Goal: Task Accomplishment & Management: Use online tool/utility

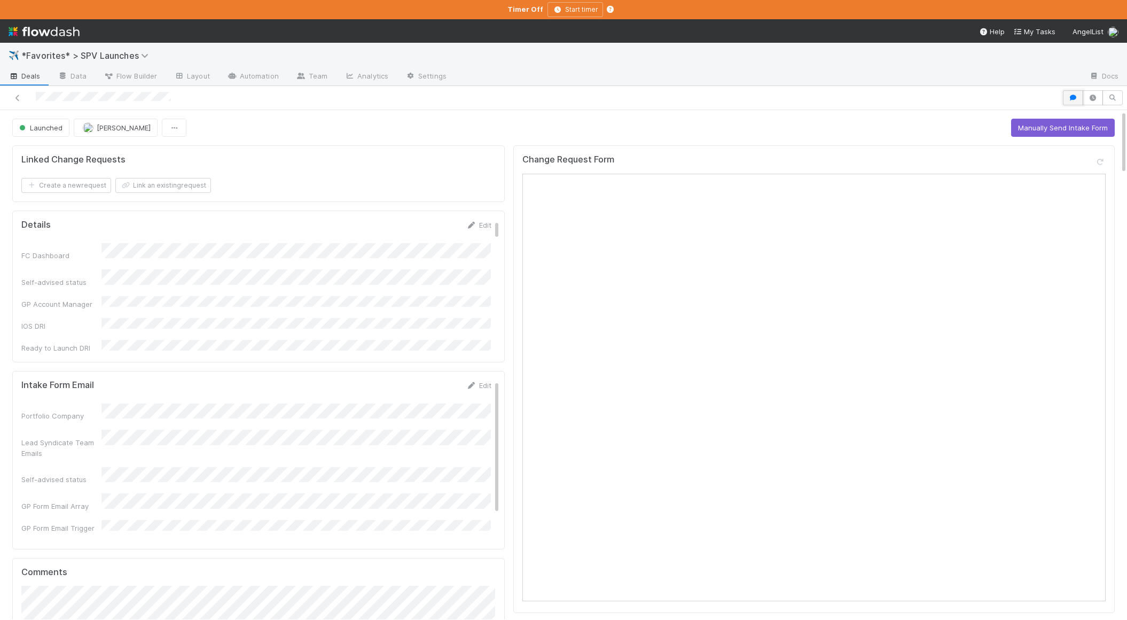
click at [1075, 100] on icon "button" at bounding box center [1073, 98] width 11 height 6
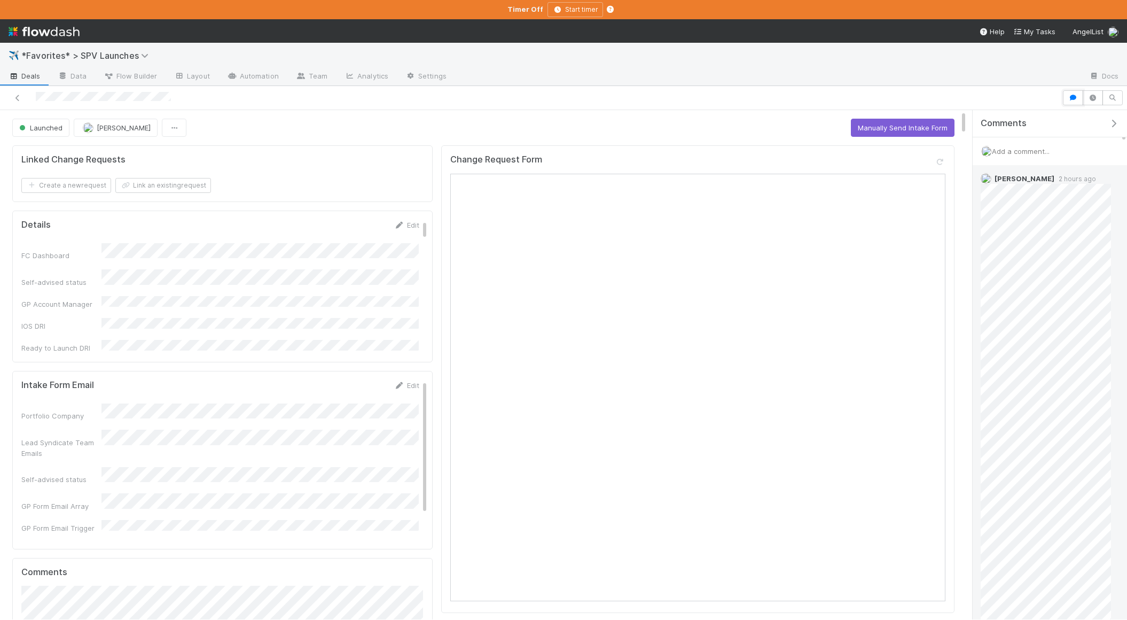
scroll to position [283, 0]
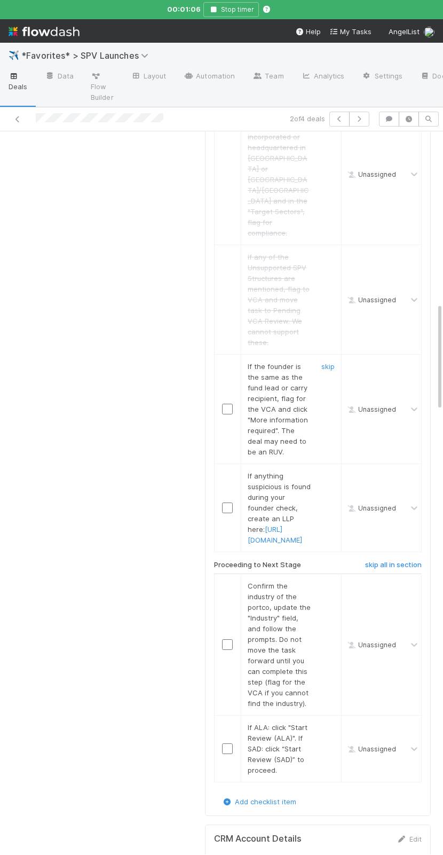
scroll to position [1179, 0]
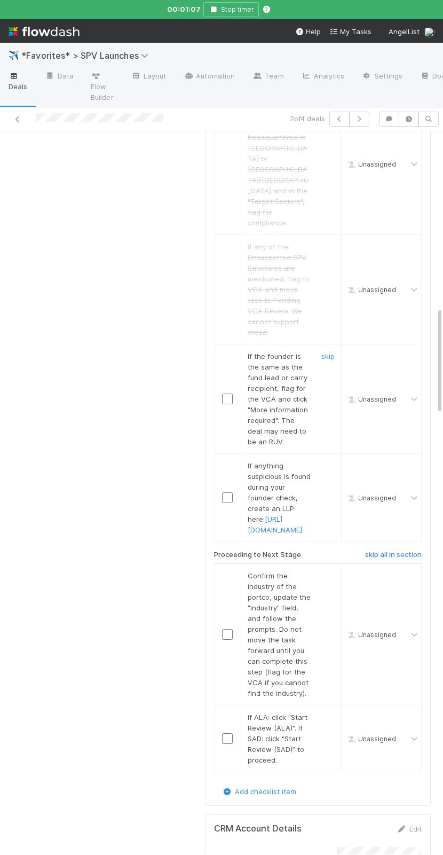
click at [311, 351] on div "skip" at bounding box center [327, 399] width 32 height 96
click at [311, 352] on link "skip" at bounding box center [328, 356] width 13 height 9
click at [311, 462] on link "skip" at bounding box center [328, 466] width 13 height 9
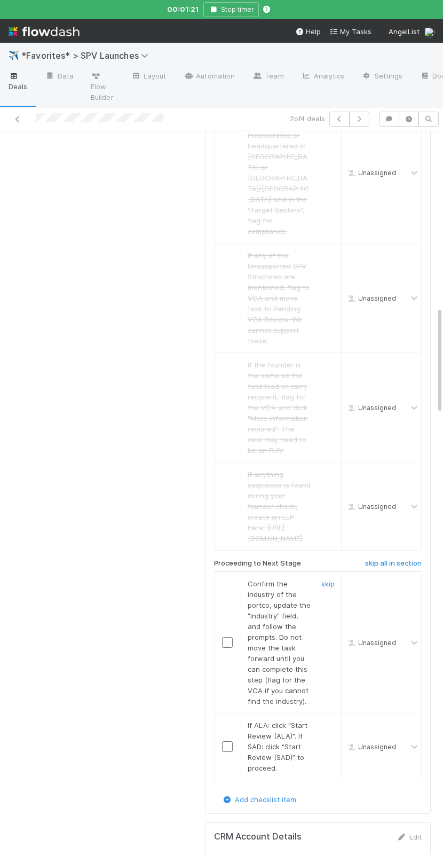
click at [231, 611] on td at bounding box center [227, 643] width 27 height 142
drag, startPoint x: 228, startPoint y: 619, endPoint x: 235, endPoint y: 651, distance: 32.9
click at [228, 637] on input "checkbox" at bounding box center [227, 642] width 11 height 11
click at [232, 742] on div at bounding box center [228, 747] width 26 height 11
drag, startPoint x: 228, startPoint y: 724, endPoint x: 262, endPoint y: 664, distance: 68.9
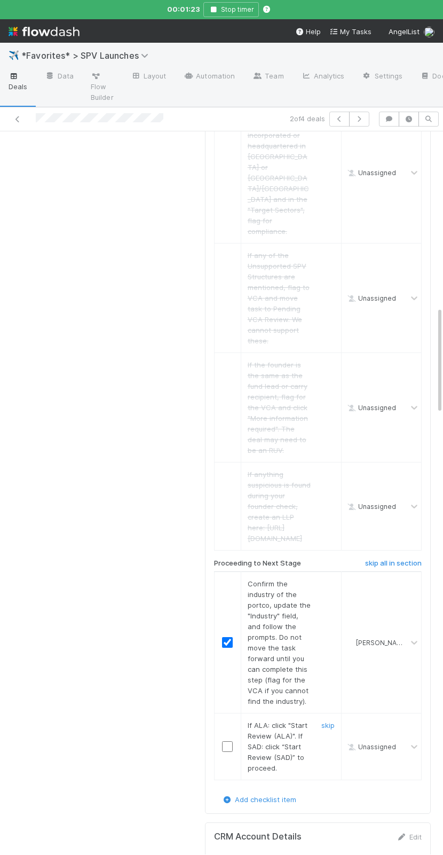
click at [228, 742] on input "checkbox" at bounding box center [227, 747] width 11 height 11
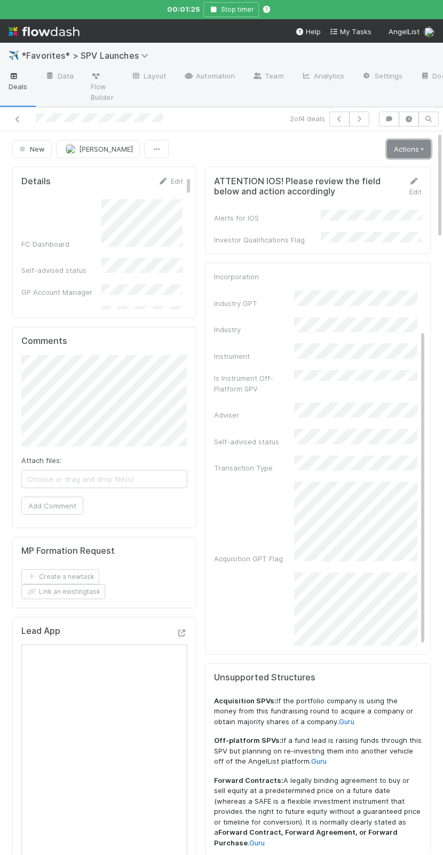
click at [311, 148] on link "Actions" at bounding box center [409, 149] width 44 height 18
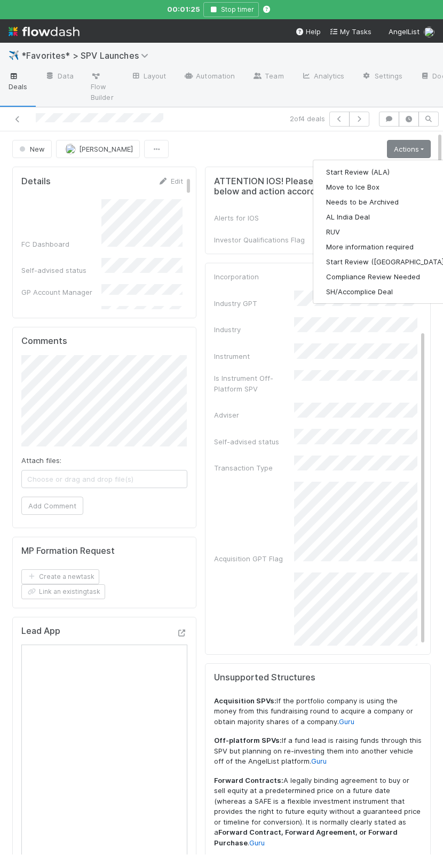
click at [311, 163] on div "Start Review (ALA) Move to Ice Box Needs to be Archived AL India Deal RUV More …" at bounding box center [386, 232] width 147 height 144
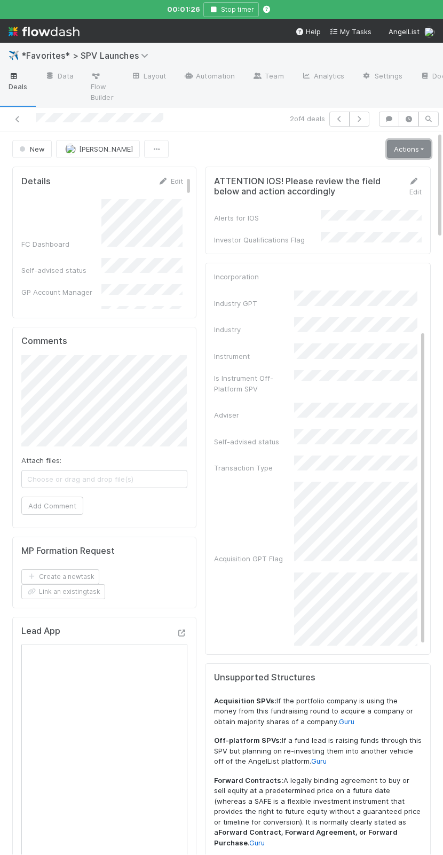
drag, startPoint x: 408, startPoint y: 154, endPoint x: 403, endPoint y: 167, distance: 14.2
click at [311, 154] on link "Actions" at bounding box center [409, 149] width 44 height 18
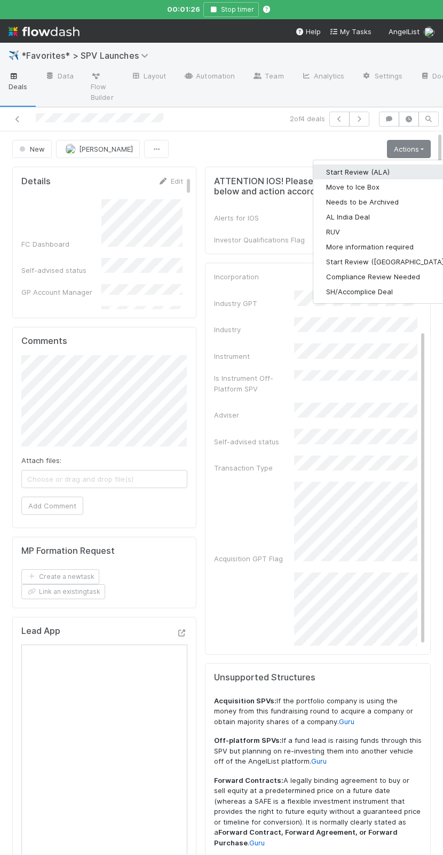
click at [311, 170] on button "Start Review (ALA)" at bounding box center [387, 172] width 146 height 15
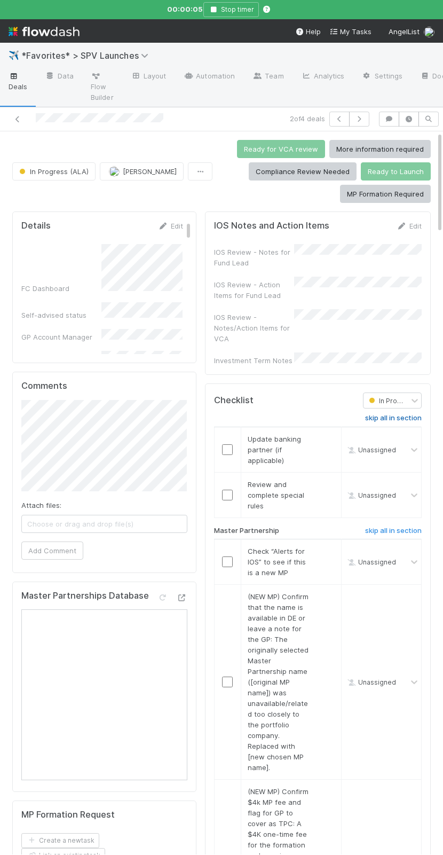
click at [311, 414] on h6 "skip all in section" at bounding box center [393, 418] width 57 height 9
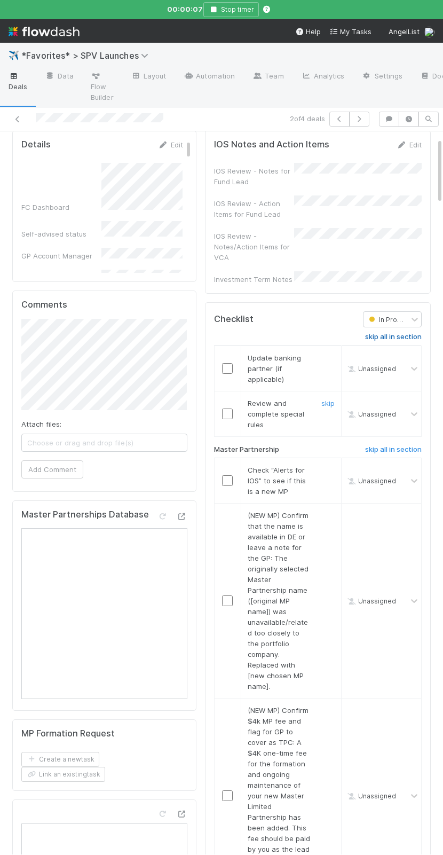
scroll to position [105, 0]
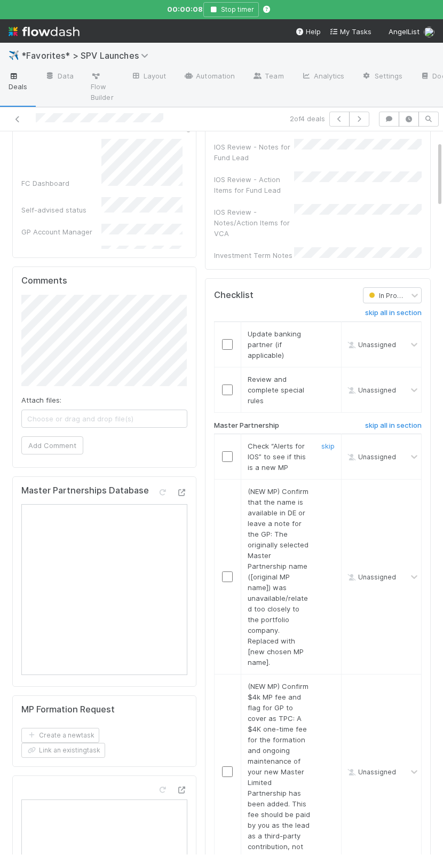
click at [225, 451] on input "checkbox" at bounding box center [227, 456] width 11 height 11
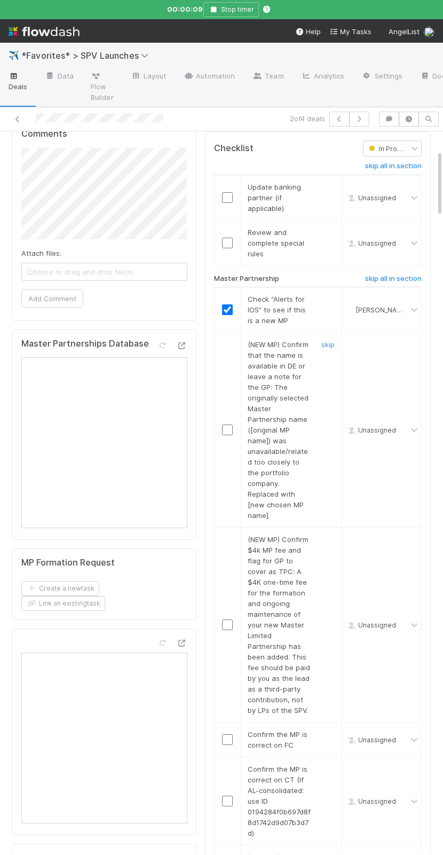
scroll to position [321, 0]
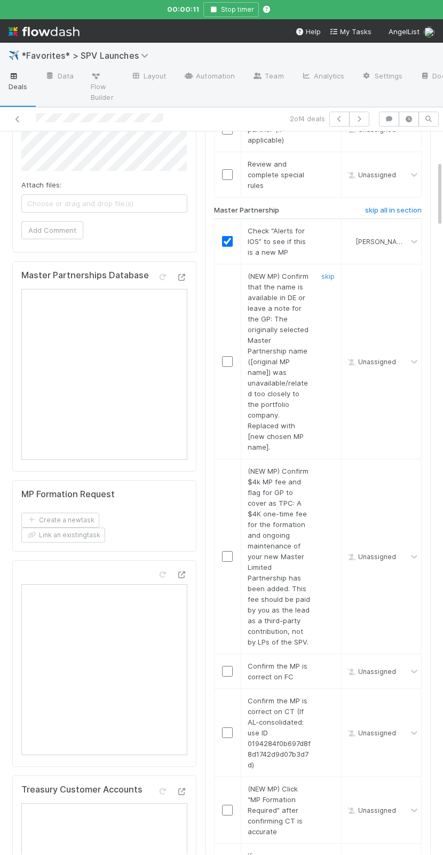
drag, startPoint x: 324, startPoint y: 266, endPoint x: 328, endPoint y: 322, distance: 55.7
click at [311, 272] on link "skip" at bounding box center [328, 276] width 13 height 9
click at [311, 467] on link "skip" at bounding box center [328, 471] width 13 height 9
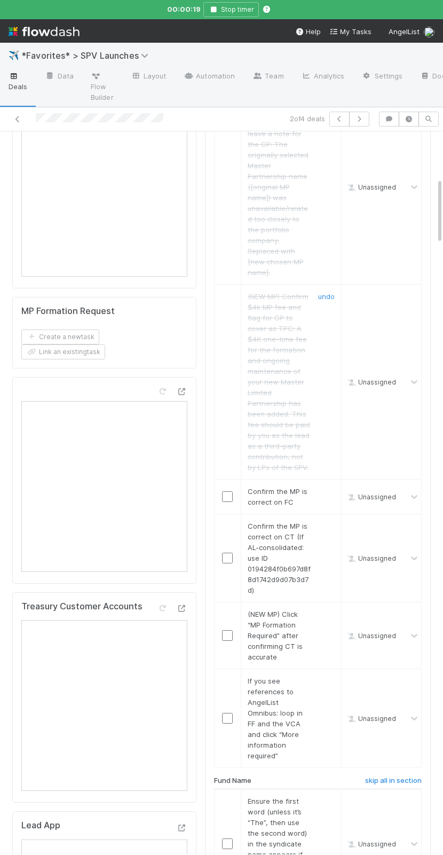
scroll to position [513, 0]
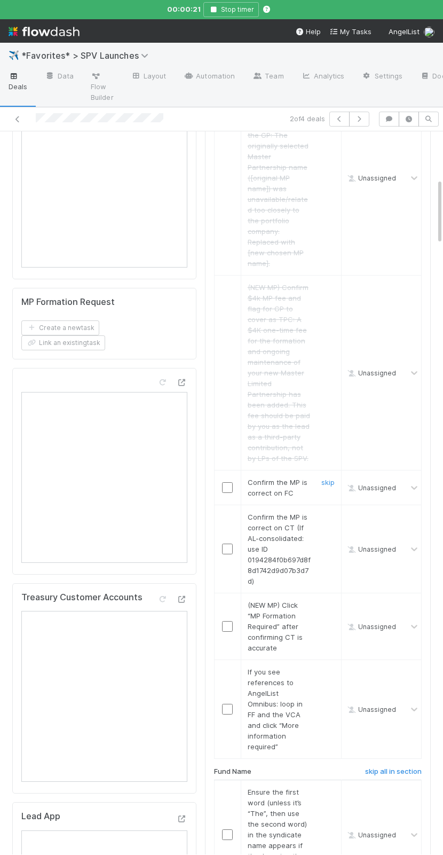
click at [230, 482] on input "checkbox" at bounding box center [227, 487] width 11 height 11
drag, startPoint x: 225, startPoint y: 527, endPoint x: 274, endPoint y: 456, distance: 86.8
click at [224, 544] on input "checkbox" at bounding box center [227, 549] width 11 height 11
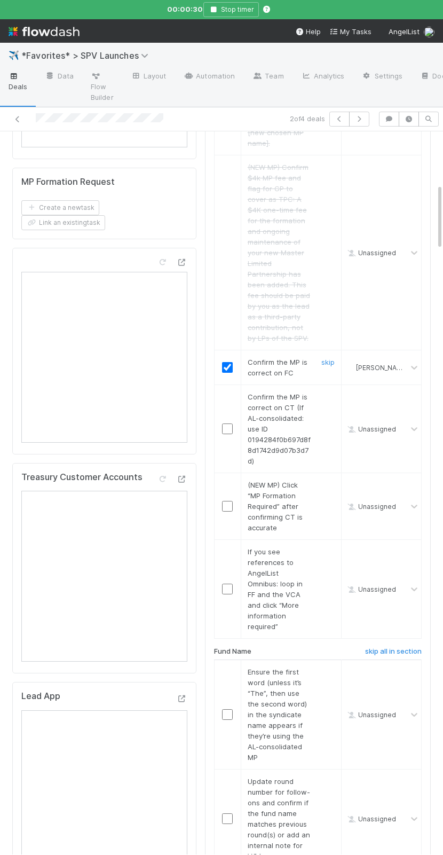
scroll to position [750, 0]
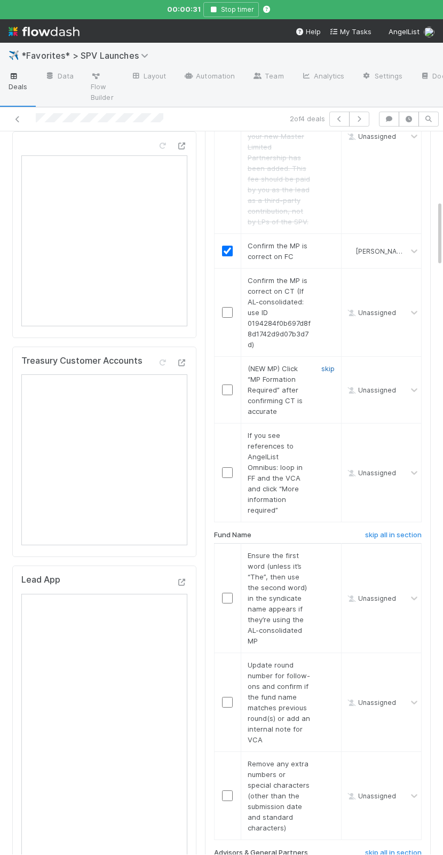
click at [311, 364] on link "skip" at bounding box center [328, 368] width 13 height 9
click at [311, 431] on link "skip" at bounding box center [328, 435] width 13 height 9
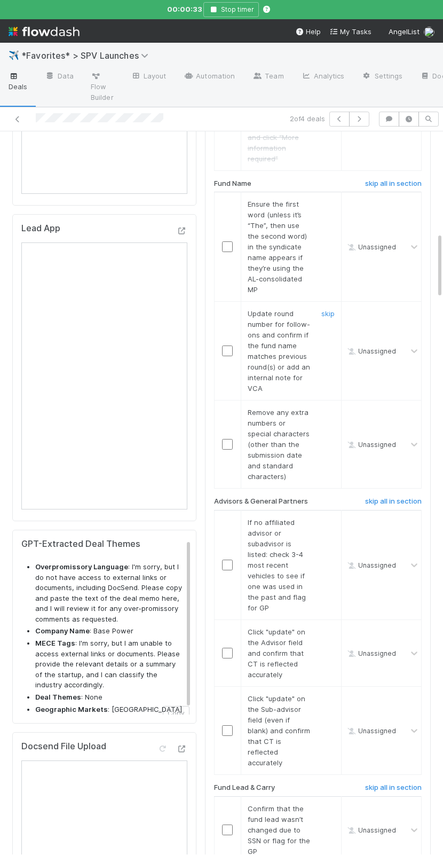
scroll to position [1102, 0]
click at [311, 178] on h6 "skip all in section" at bounding box center [393, 182] width 57 height 9
checkbox input "true"
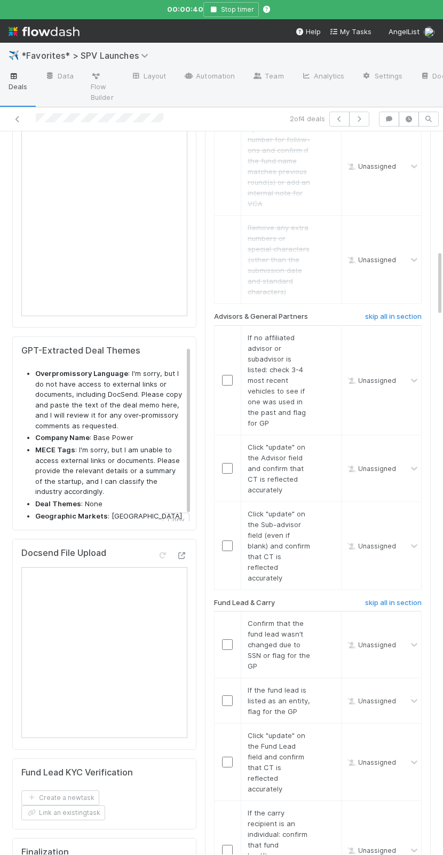
scroll to position [1294, 0]
click at [227, 376] on input "checkbox" at bounding box center [227, 381] width 11 height 11
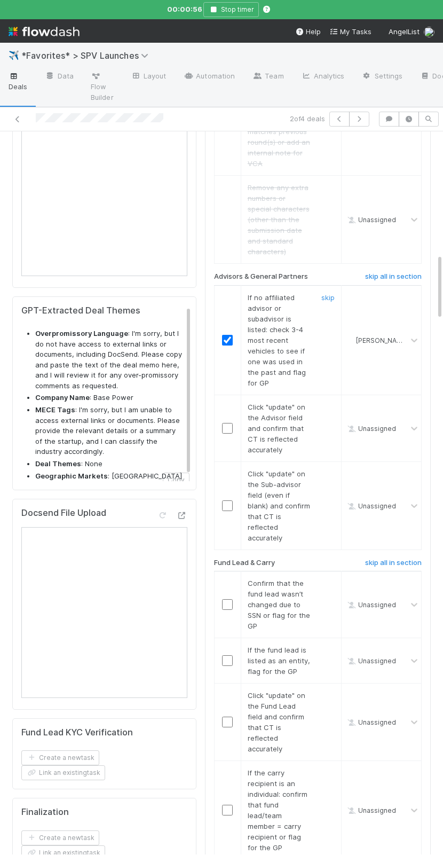
scroll to position [1337, 0]
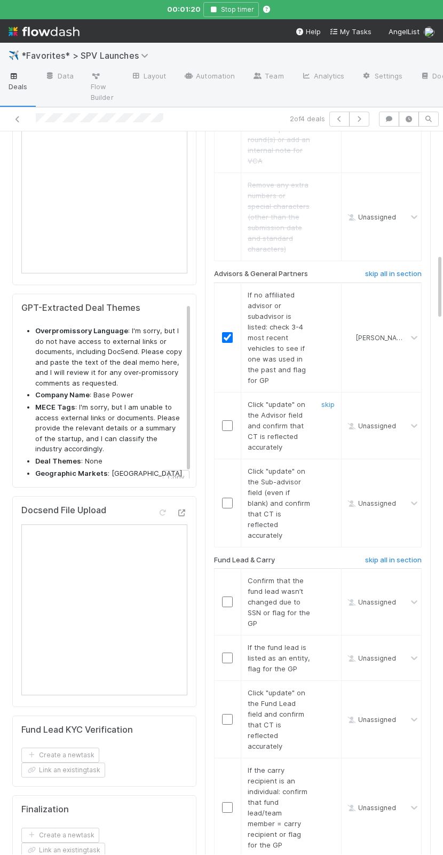
click at [229, 420] on input "checkbox" at bounding box center [227, 425] width 11 height 11
click at [227, 498] on input "checkbox" at bounding box center [227, 503] width 11 height 11
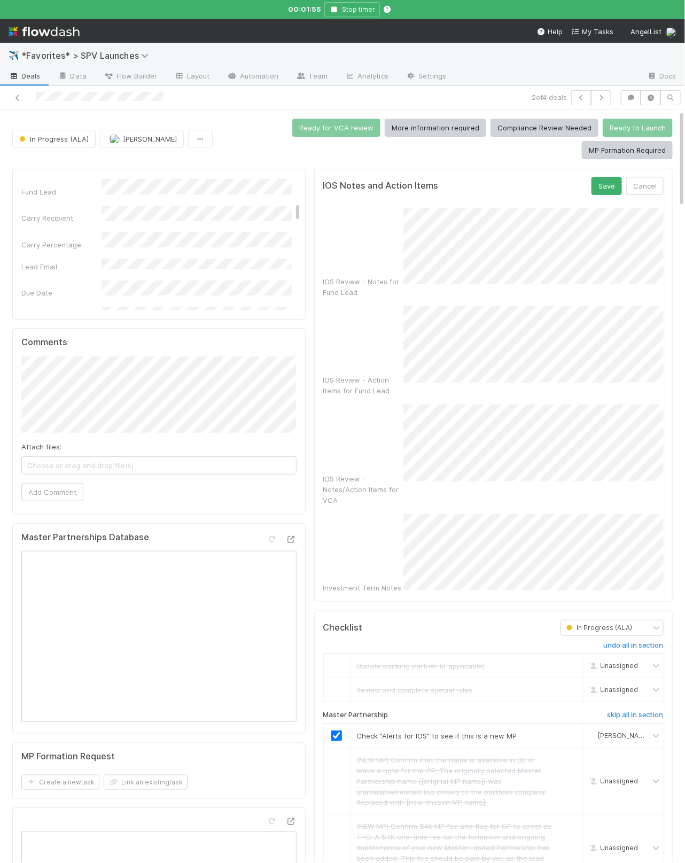
scroll to position [1, 0]
click at [311, 185] on button "Save" at bounding box center [606, 185] width 30 height 18
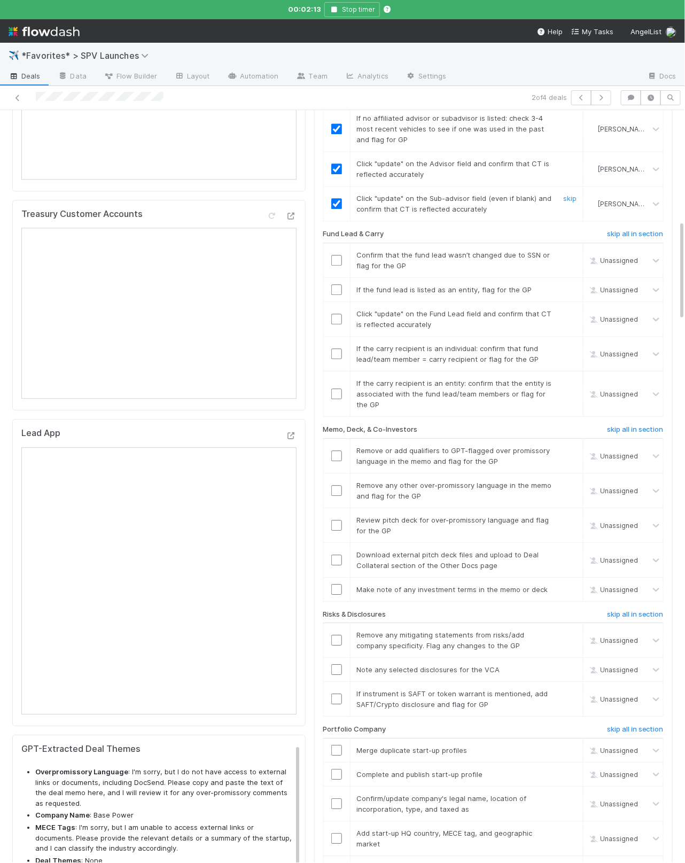
scroll to position [864, 0]
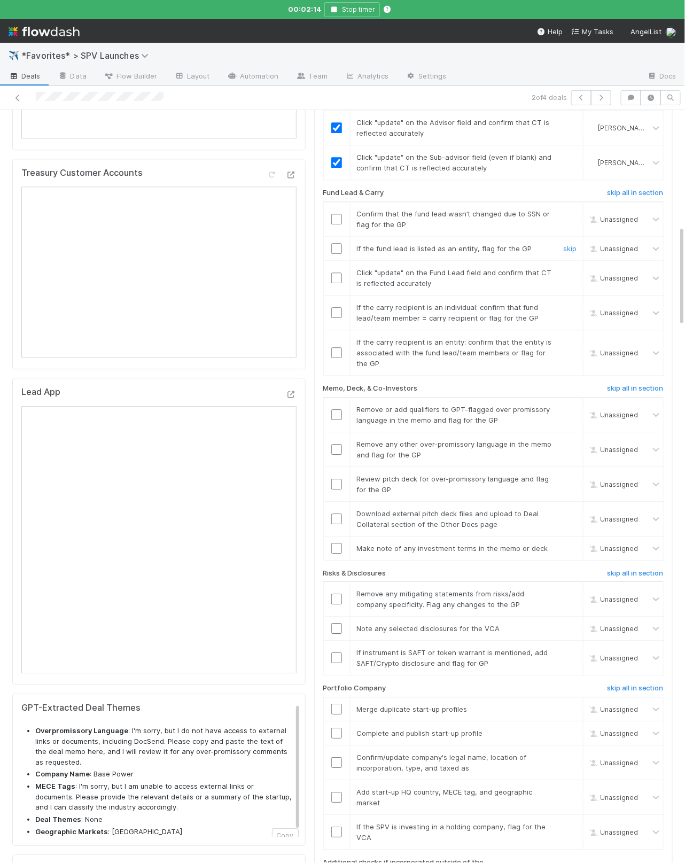
click at [311, 214] on td "Confirm that the fund lead wasn’t changed due to SSN or flag for the GP" at bounding box center [466, 218] width 233 height 35
drag, startPoint x: 332, startPoint y: 199, endPoint x: 482, endPoint y: 232, distance: 154.3
click at [311, 214] on input "checkbox" at bounding box center [336, 219] width 11 height 11
click at [311, 244] on link "skip" at bounding box center [569, 248] width 13 height 9
drag, startPoint x: 335, startPoint y: 260, endPoint x: 432, endPoint y: 272, distance: 98.0
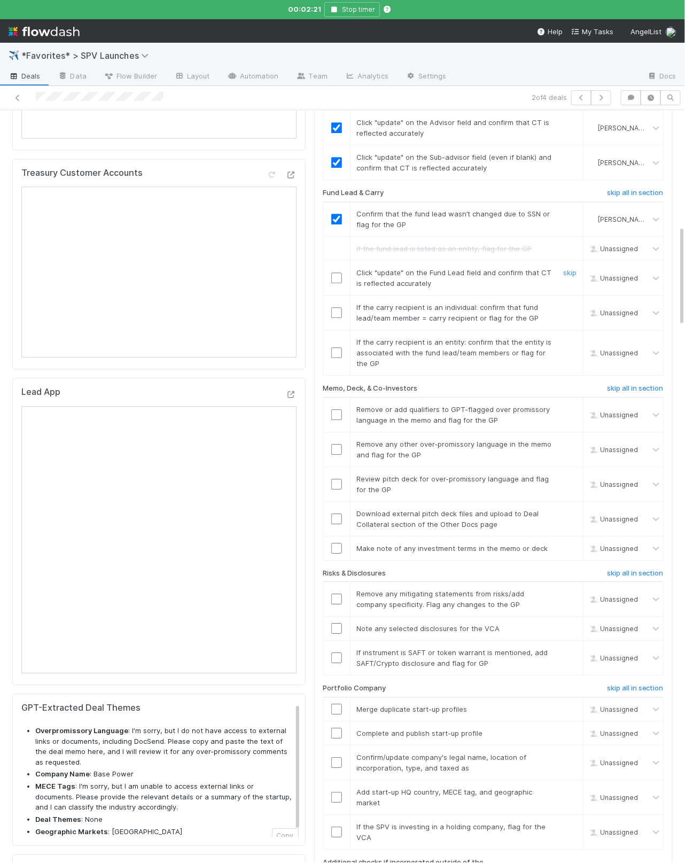
click at [311, 272] on input "checkbox" at bounding box center [336, 277] width 11 height 11
drag, startPoint x: 568, startPoint y: 290, endPoint x: 647, endPoint y: 287, distance: 79.1
click at [311, 303] on link "skip" at bounding box center [569, 307] width 13 height 9
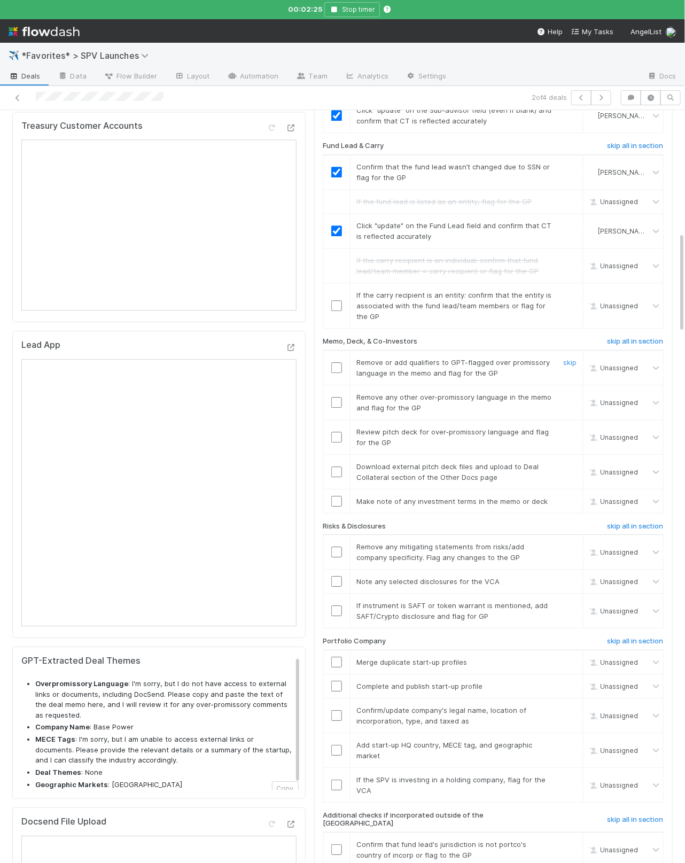
scroll to position [912, 0]
click at [311, 336] on h6 "skip all in section" at bounding box center [635, 340] width 57 height 9
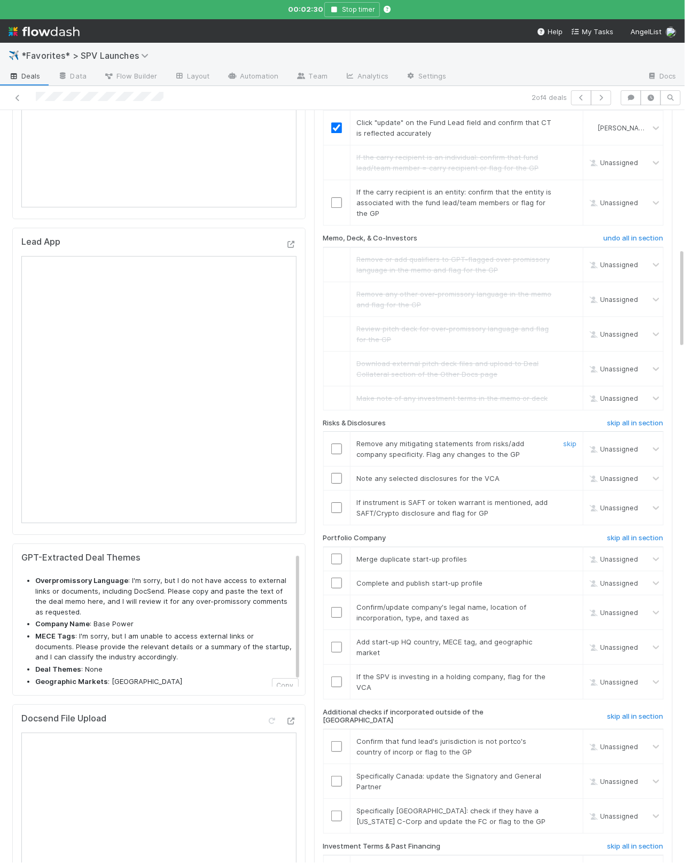
scroll to position [1028, 0]
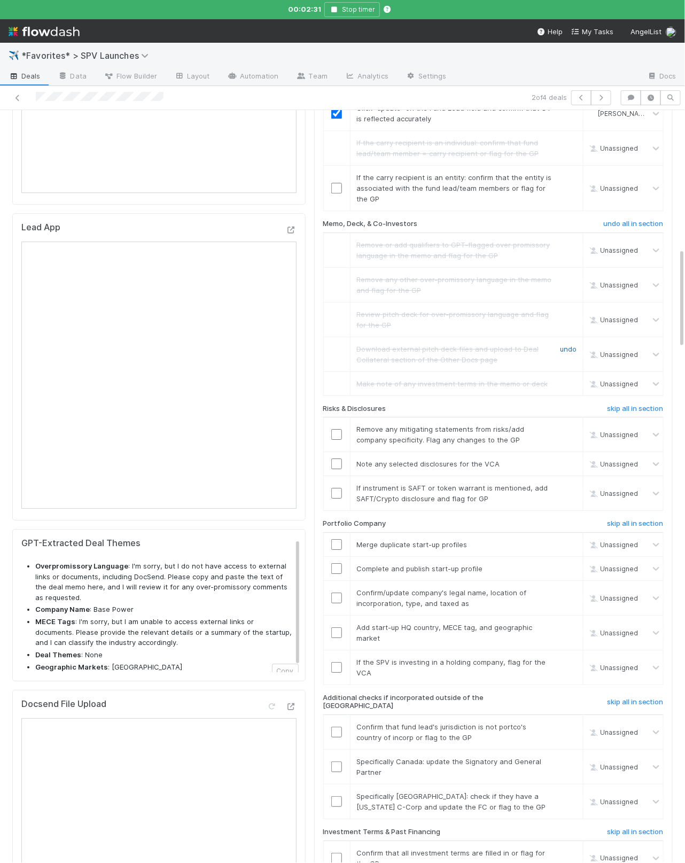
click at [311, 345] on link "undo" at bounding box center [568, 349] width 17 height 9
click at [311, 404] on h6 "skip all in section" at bounding box center [635, 408] width 57 height 9
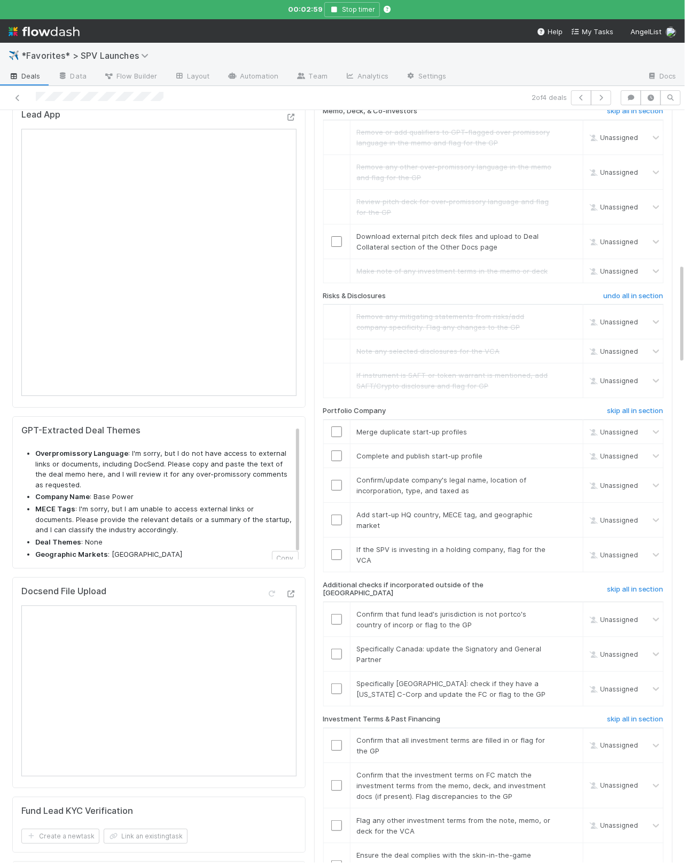
scroll to position [1145, 0]
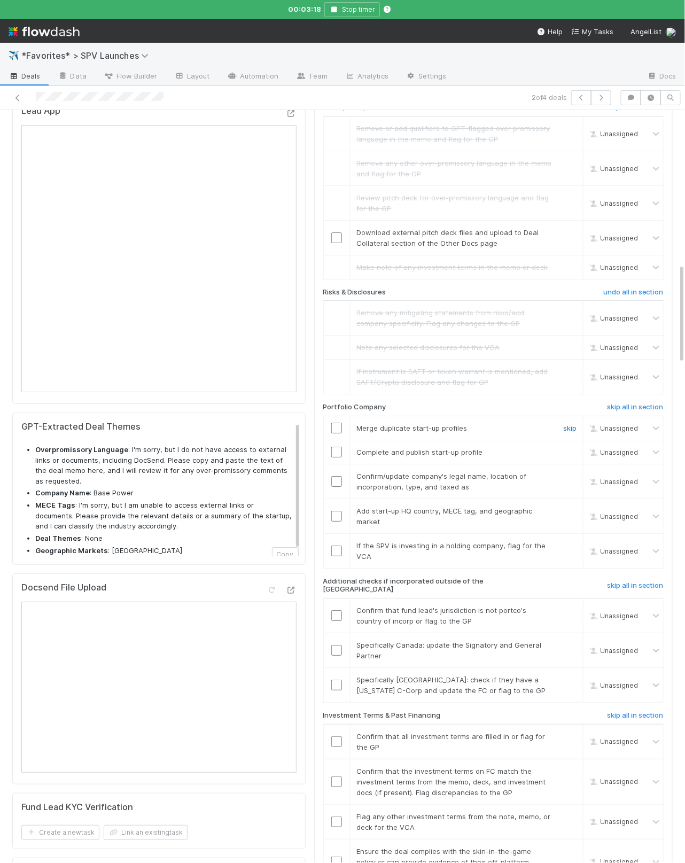
click at [311, 424] on link "skip" at bounding box center [569, 428] width 13 height 9
click at [311, 448] on link "skip" at bounding box center [569, 452] width 13 height 9
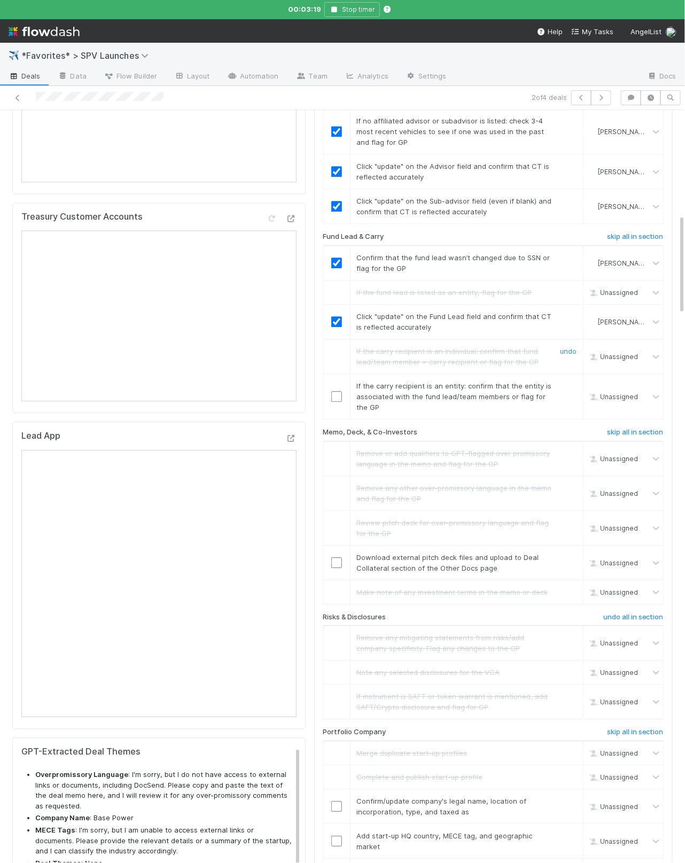
scroll to position [695, 0]
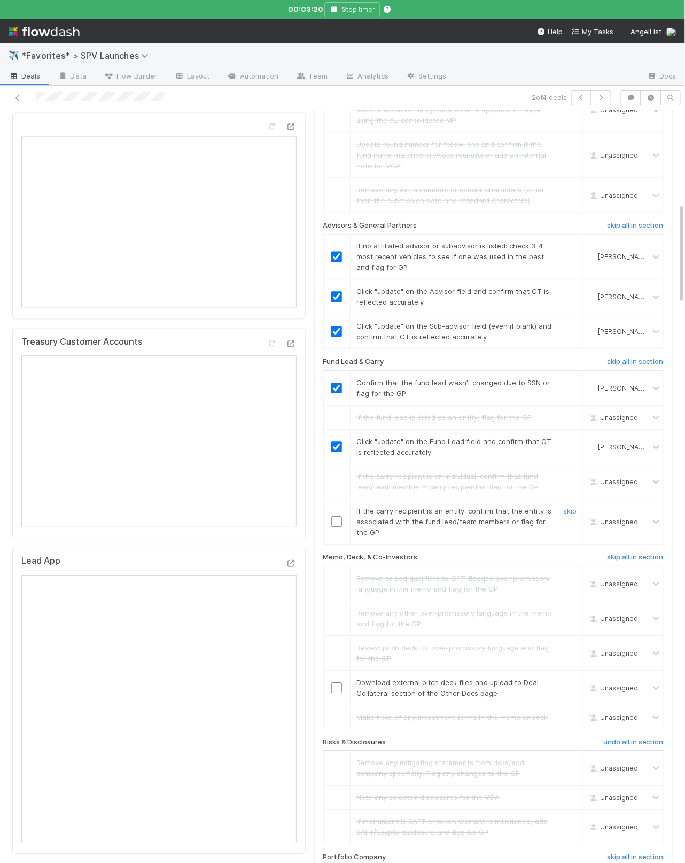
click at [311, 516] on input "checkbox" at bounding box center [336, 521] width 11 height 11
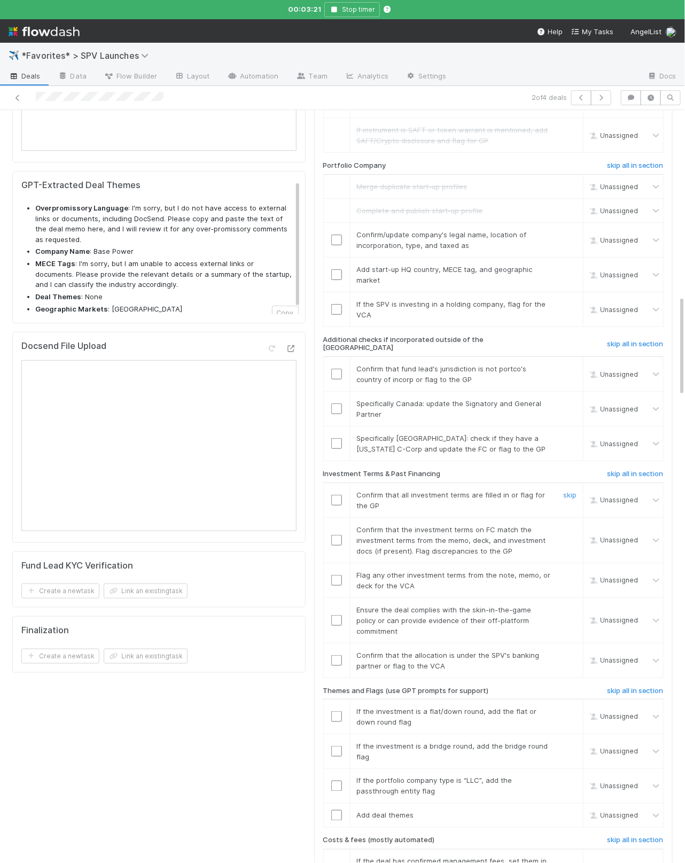
scroll to position [1387, 0]
drag, startPoint x: 338, startPoint y: 226, endPoint x: 337, endPoint y: 243, distance: 17.1
click at [311, 234] on input "checkbox" at bounding box center [336, 239] width 11 height 11
drag, startPoint x: 336, startPoint y: 257, endPoint x: 419, endPoint y: 277, distance: 85.8
click at [311, 269] on input "checkbox" at bounding box center [336, 274] width 11 height 11
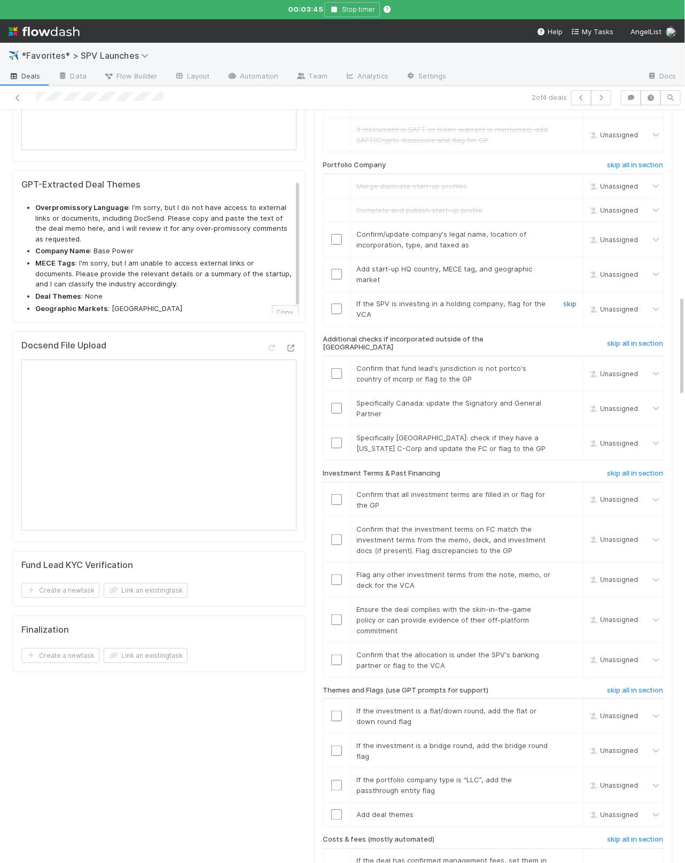
click at [311, 299] on link "skip" at bounding box center [569, 303] width 13 height 9
checkbox input "true"
drag, startPoint x: 623, startPoint y: 324, endPoint x: 568, endPoint y: 229, distance: 109.7
click at [311, 339] on h6 "skip all in section" at bounding box center [635, 343] width 57 height 9
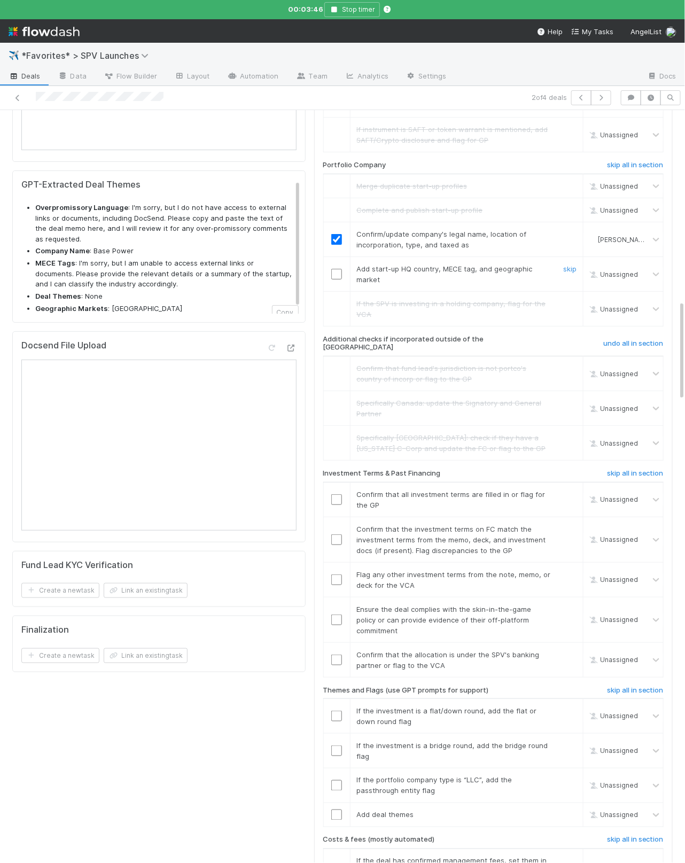
scroll to position [1570, 0]
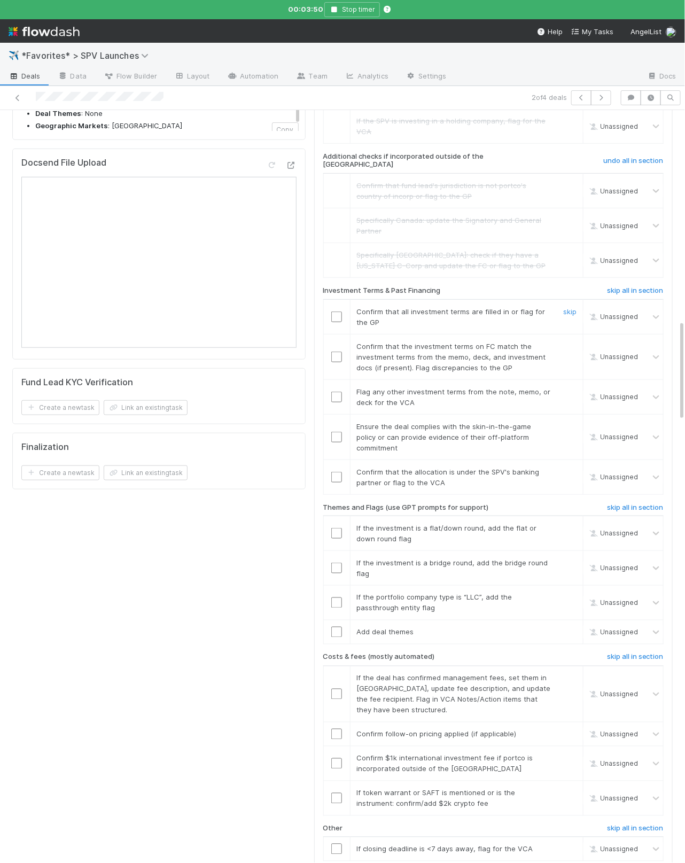
click at [311, 311] on input "checkbox" at bounding box center [336, 316] width 11 height 11
click at [311, 342] on link "skip" at bounding box center [569, 346] width 13 height 9
click at [311, 387] on link "skip" at bounding box center [569, 391] width 13 height 9
checkbox input "true"
click at [311, 432] on input "checkbox" at bounding box center [336, 437] width 11 height 11
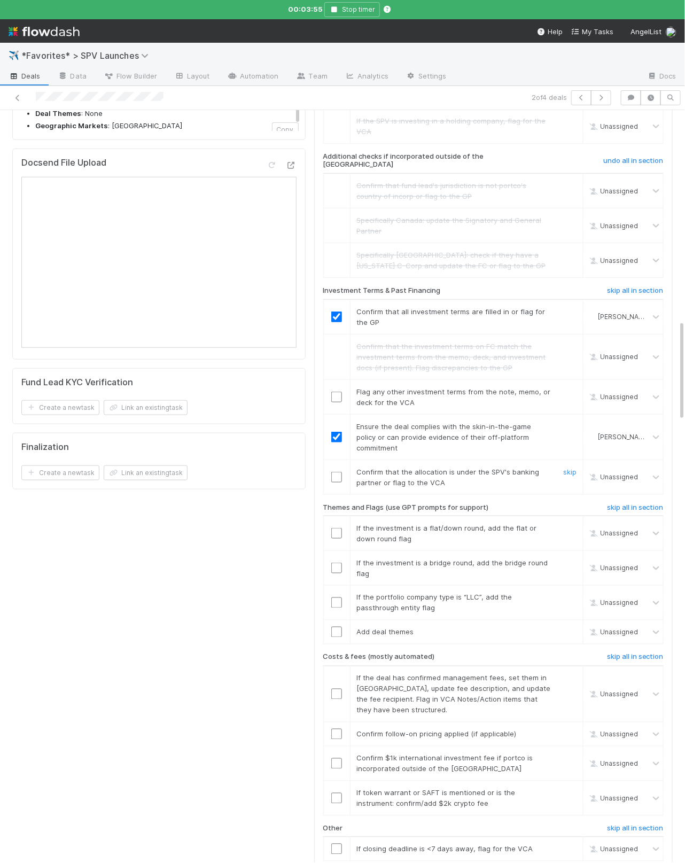
click at [311, 472] on input "checkbox" at bounding box center [336, 477] width 11 height 11
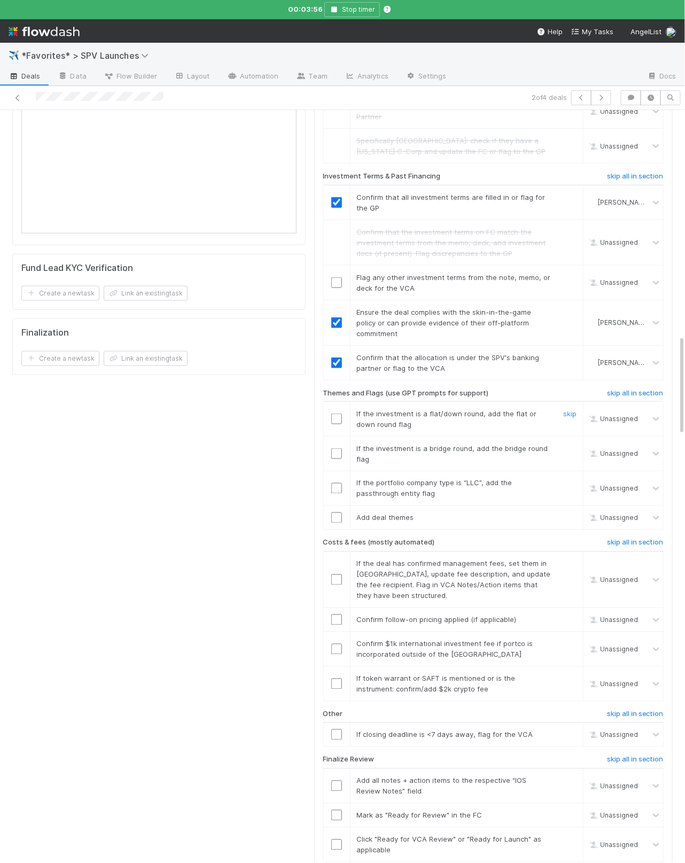
scroll to position [1694, 0]
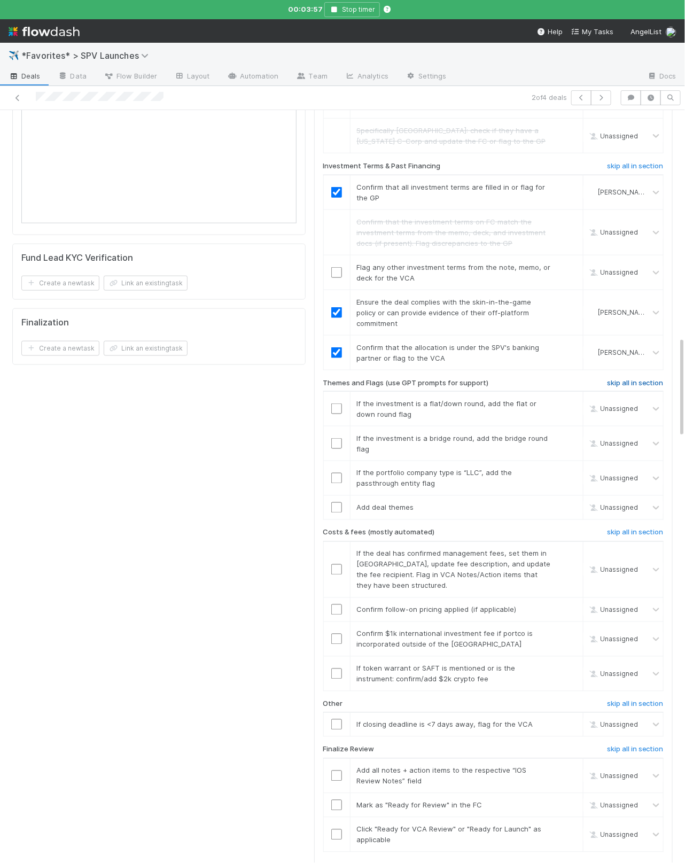
click at [311, 379] on h6 "skip all in section" at bounding box center [635, 383] width 57 height 9
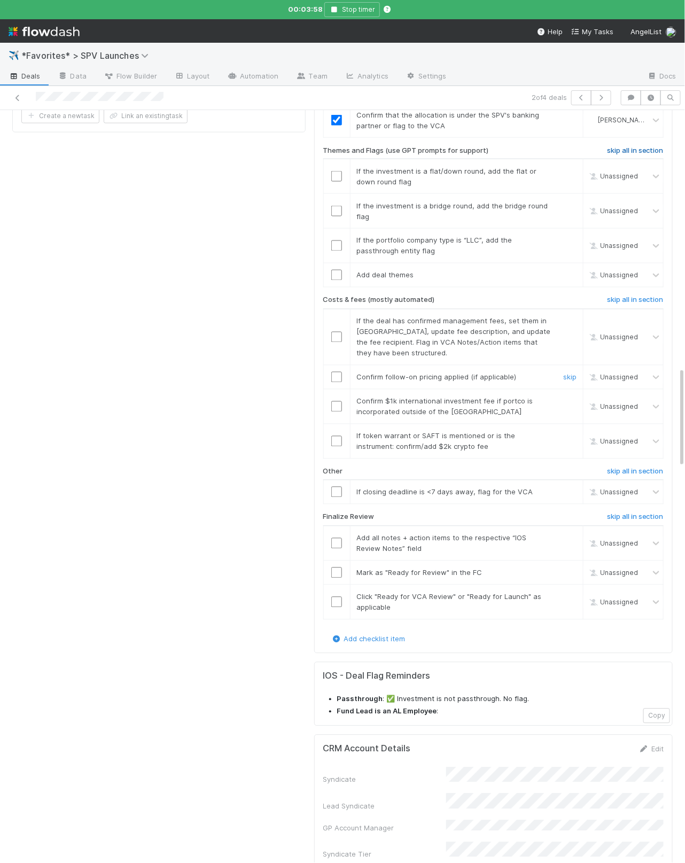
scroll to position [1943, 0]
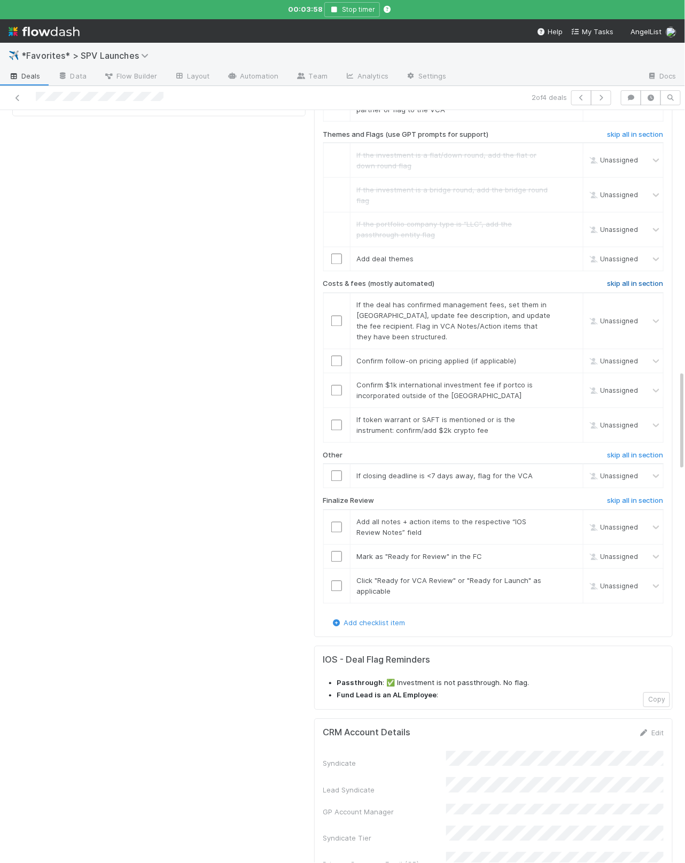
click at [311, 280] on h6 "skip all in section" at bounding box center [635, 284] width 57 height 9
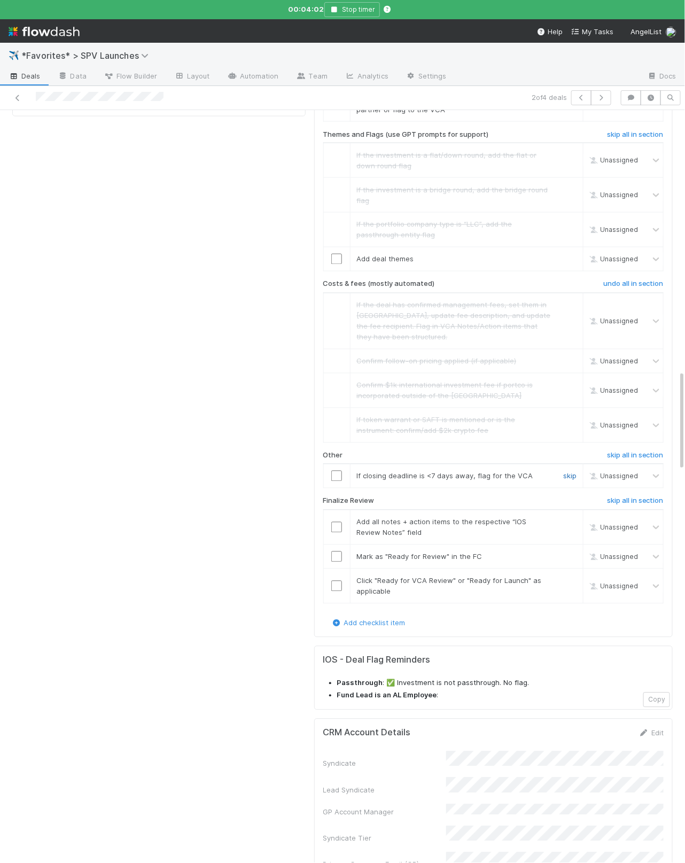
click at [311, 472] on link "skip" at bounding box center [569, 476] width 13 height 9
drag, startPoint x: 336, startPoint y: 495, endPoint x: 335, endPoint y: 521, distance: 26.2
click at [311, 522] on input "checkbox" at bounding box center [336, 527] width 11 height 11
click at [311, 551] on input "checkbox" at bounding box center [336, 556] width 11 height 11
drag, startPoint x: 337, startPoint y: 554, endPoint x: 364, endPoint y: 549, distance: 27.8
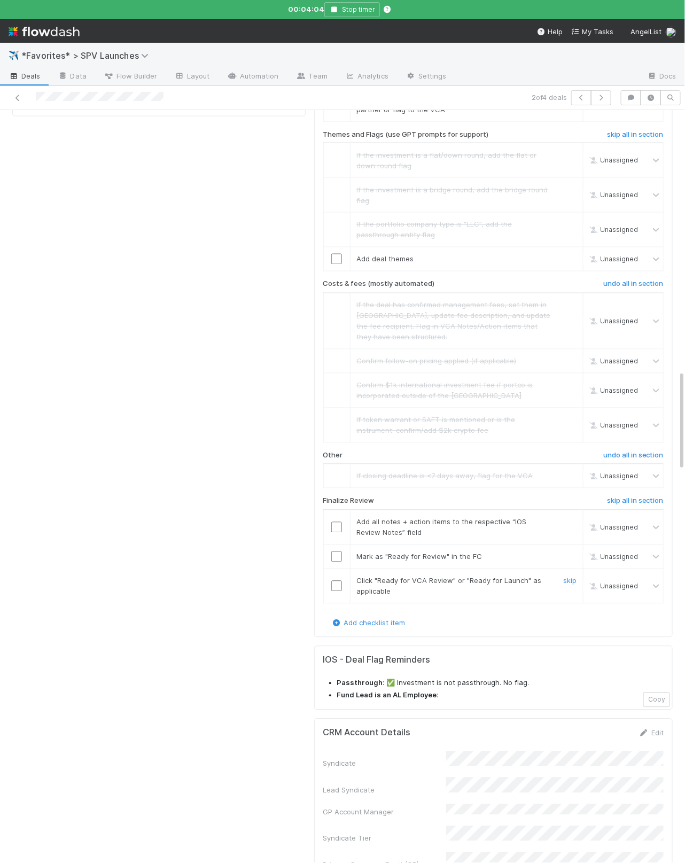
click at [311, 581] on input "checkbox" at bounding box center [336, 586] width 11 height 11
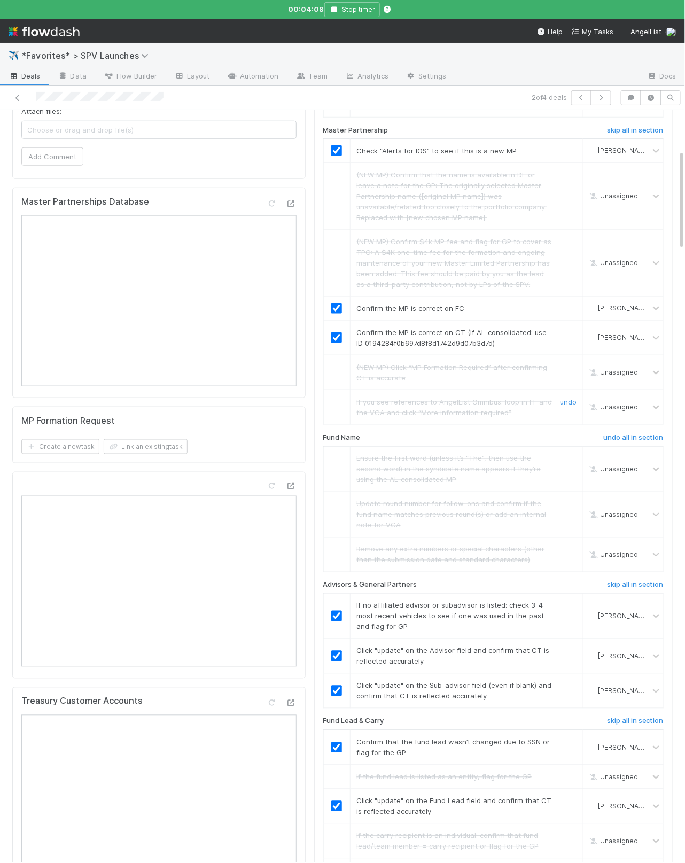
scroll to position [25, 0]
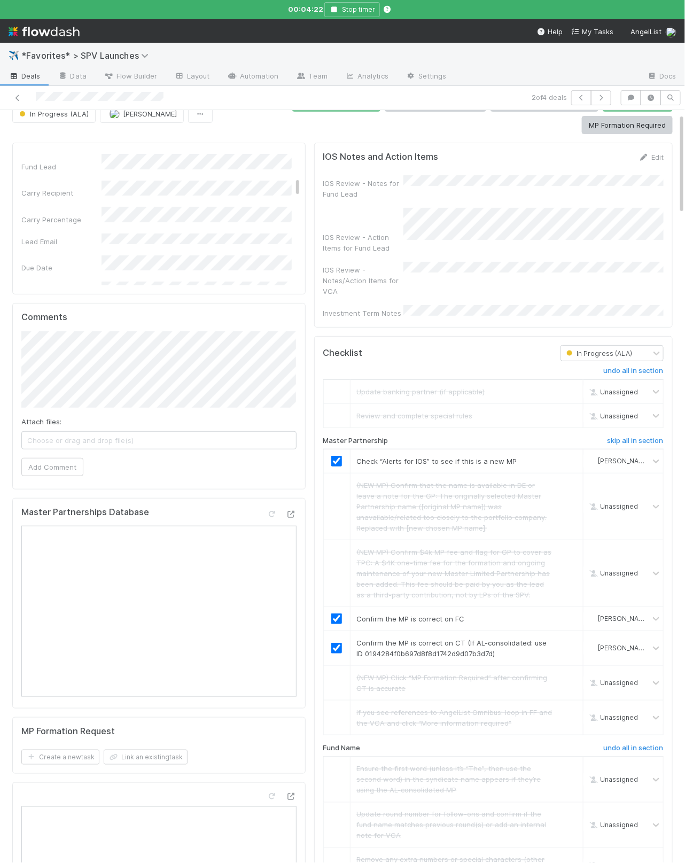
checkbox input "true"
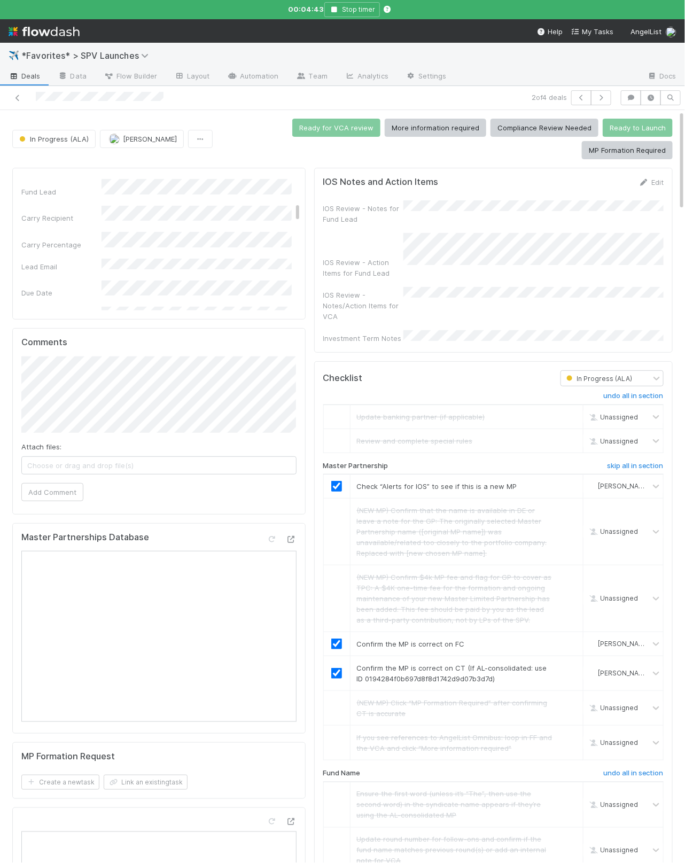
click at [311, 305] on div "IOS Review - Notes for Fund Lead IOS Review - Action Items for Fund Lead IOS Re…" at bounding box center [493, 271] width 340 height 143
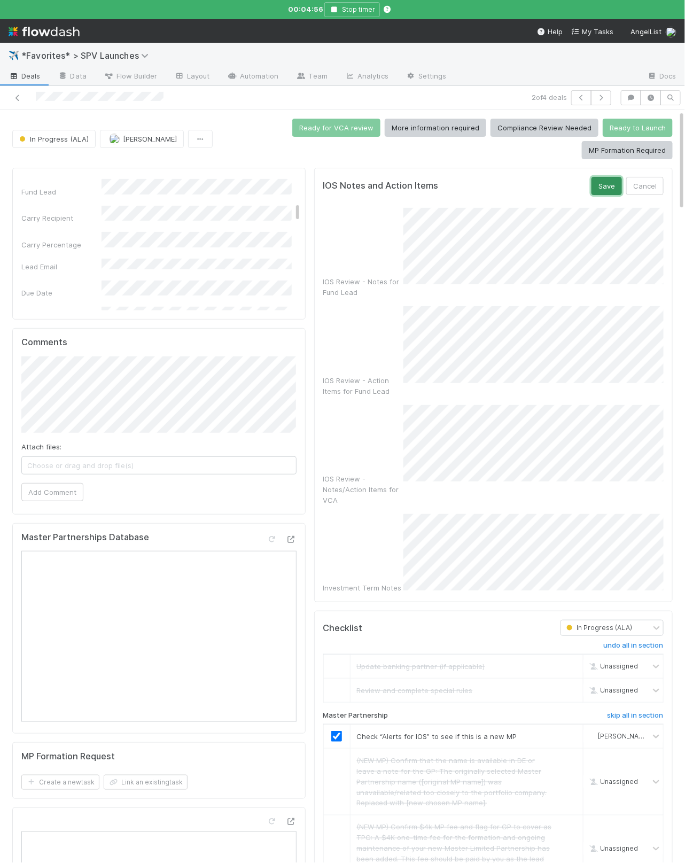
click at [311, 186] on button "Save" at bounding box center [606, 186] width 30 height 18
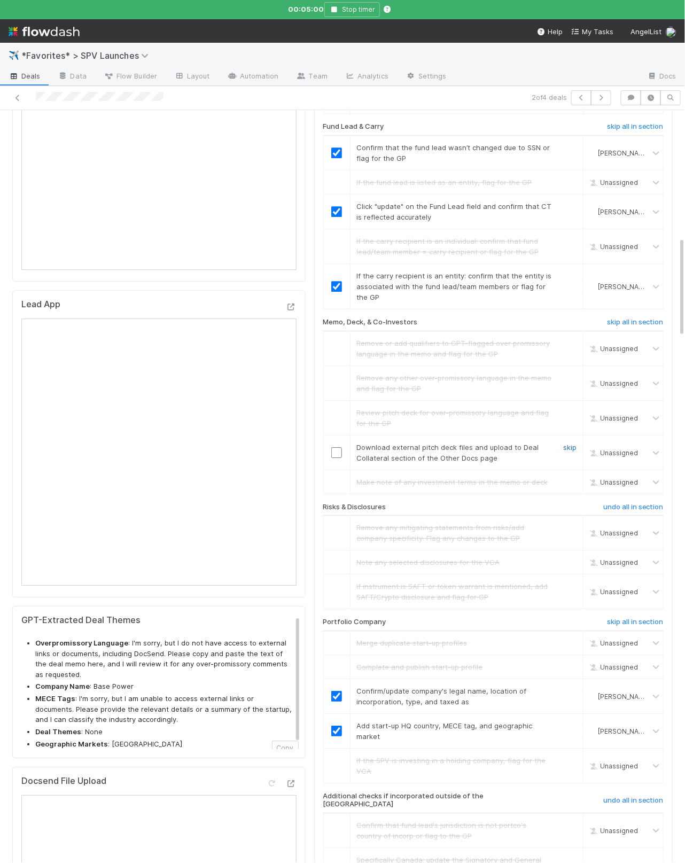
click at [311, 443] on link "skip" at bounding box center [569, 447] width 13 height 9
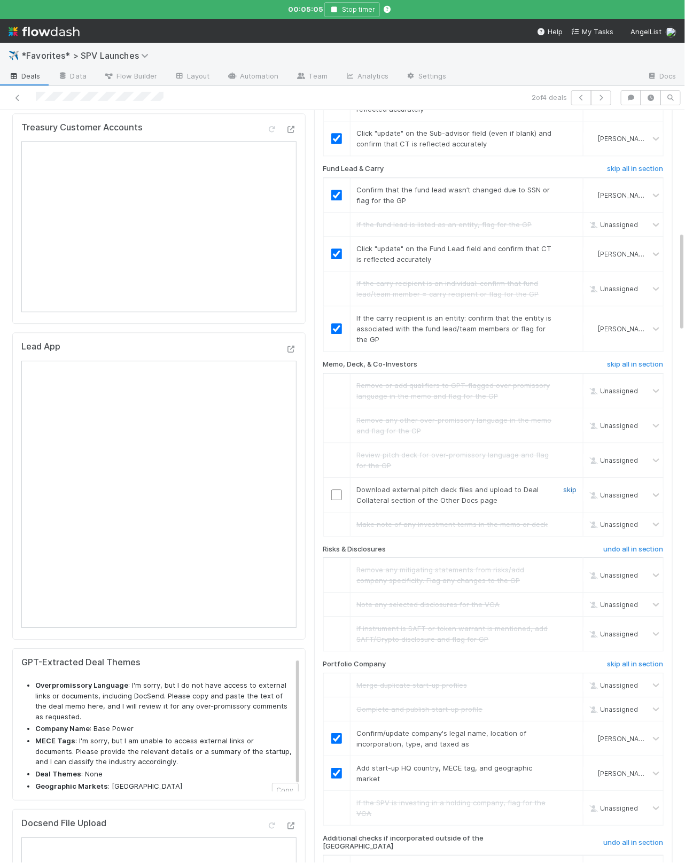
click at [311, 485] on link "skip" at bounding box center [569, 489] width 13 height 9
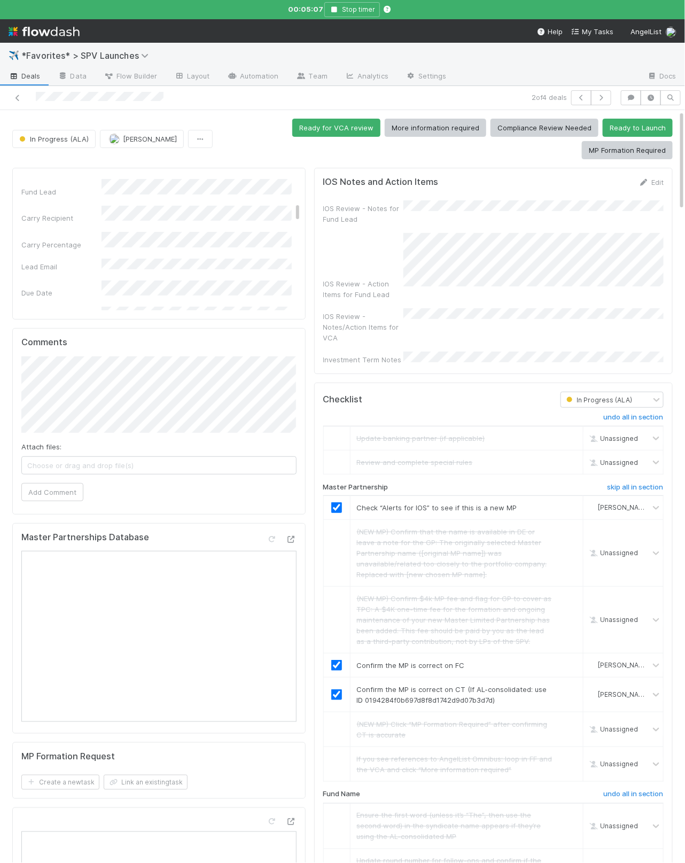
click at [311, 141] on div "Ready for VCA review More information required Compliance Review Needed Ready t…" at bounding box center [445, 139] width 456 height 41
click at [311, 130] on button "Ready for VCA review" at bounding box center [336, 128] width 88 height 18
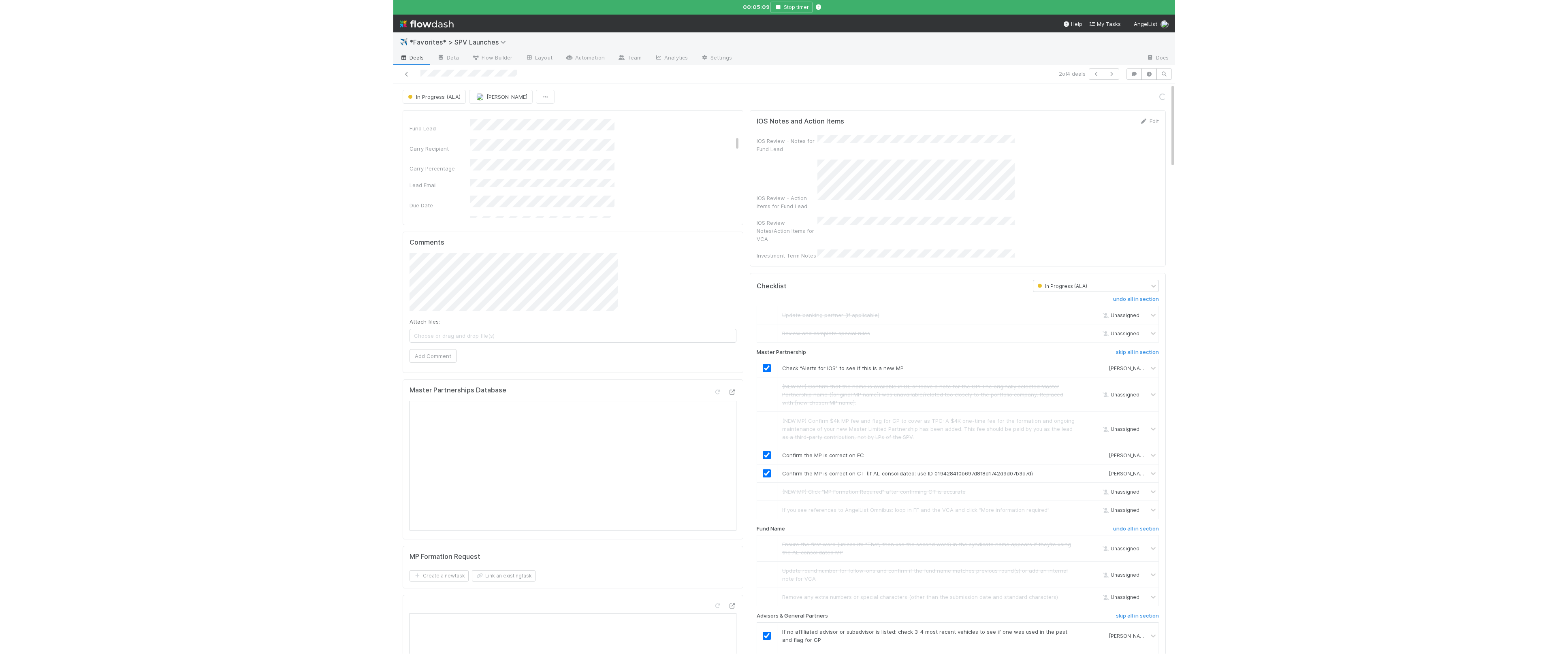
scroll to position [183, 0]
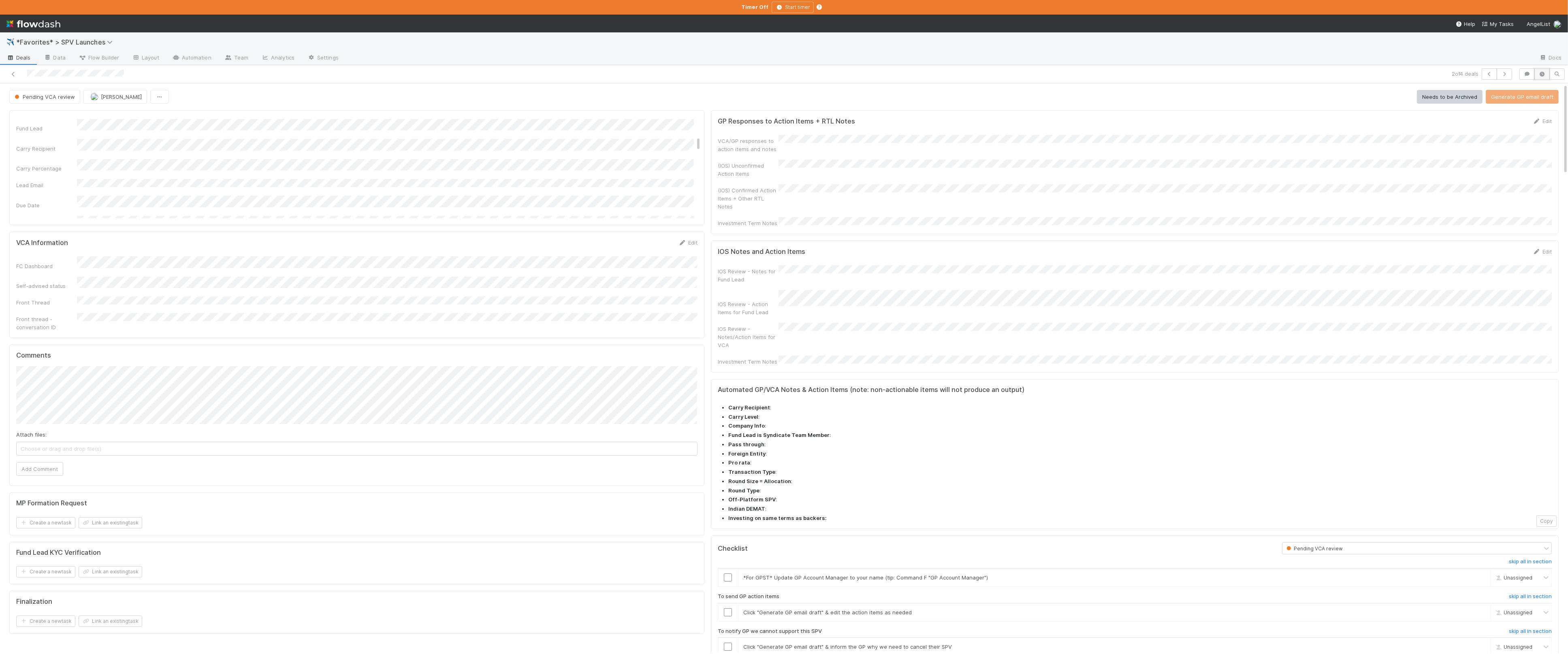
click at [236, 74] on icon "button" at bounding box center [1542, 74] width 8 height 5
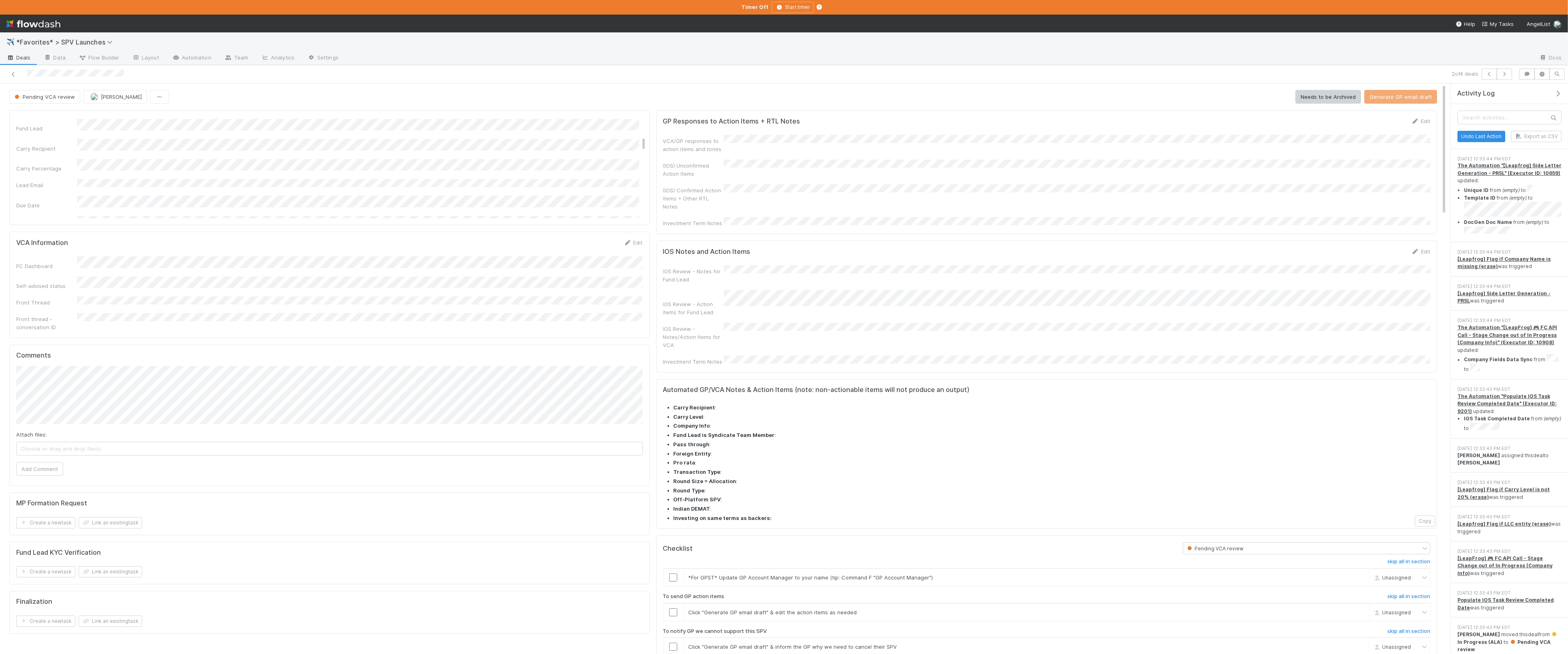
click at [23, 55] on span "Deals" at bounding box center [19, 58] width 24 height 8
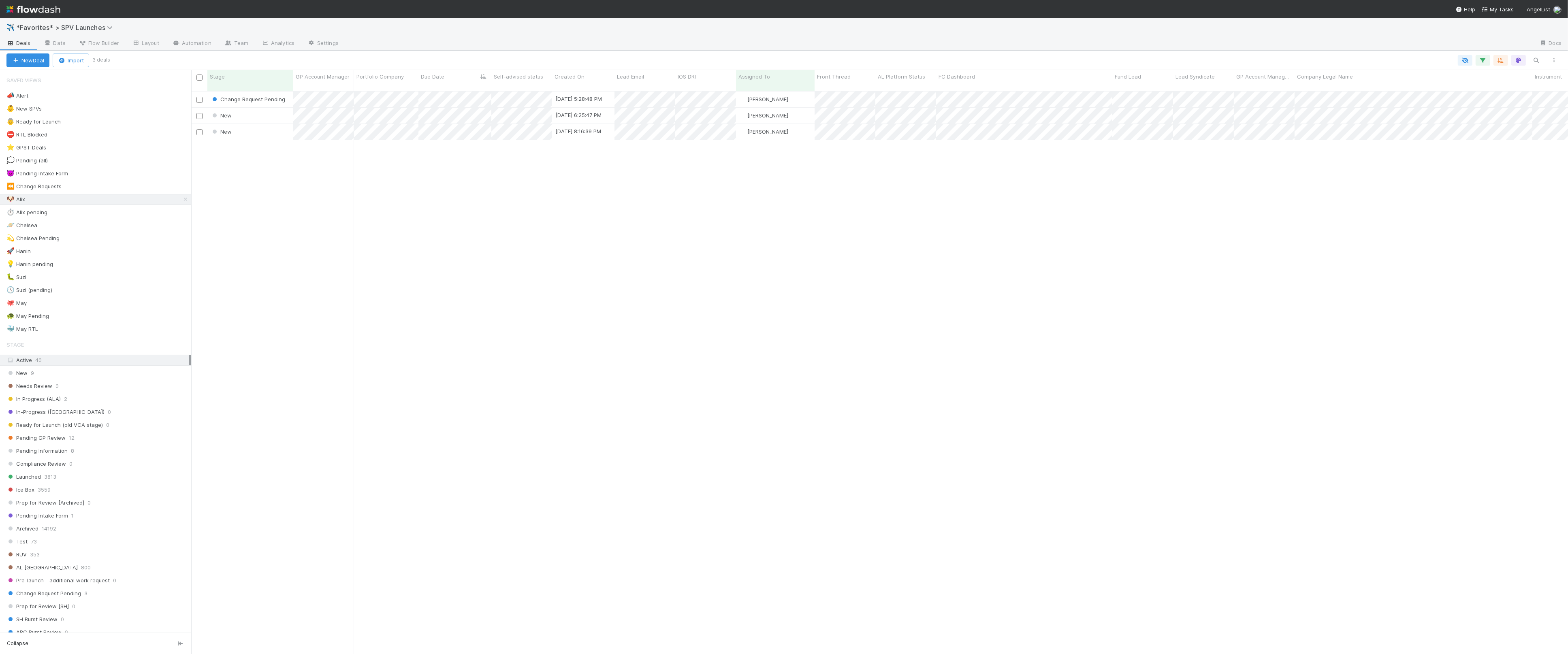
scroll to position [570, 1377]
